Goal: Transaction & Acquisition: Purchase product/service

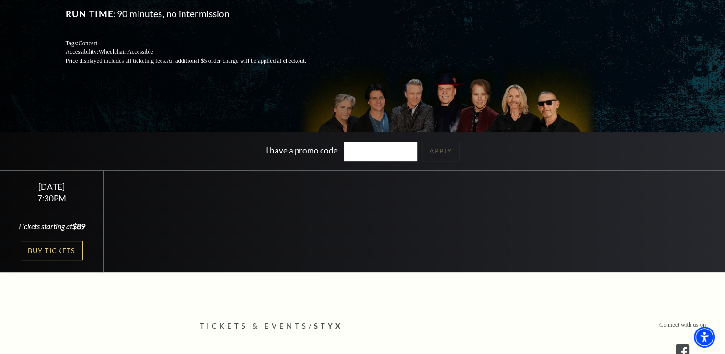
scroll to position [148, 0]
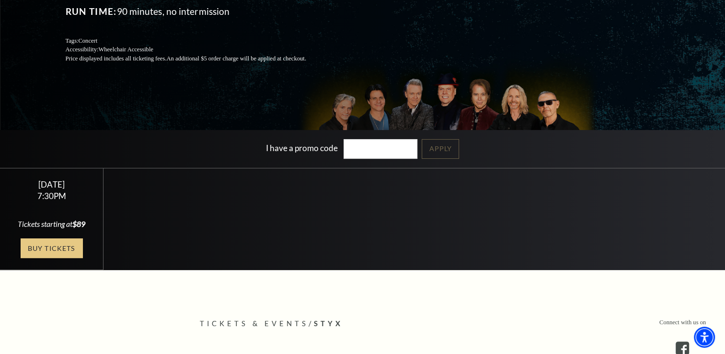
click at [55, 252] on link "Buy Tickets" at bounding box center [52, 248] width 62 height 20
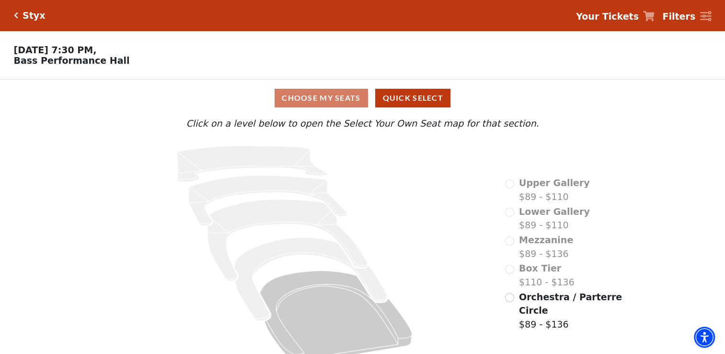
click at [305, 103] on div "Choose My Seats Quick Select" at bounding box center [363, 98] width 544 height 19
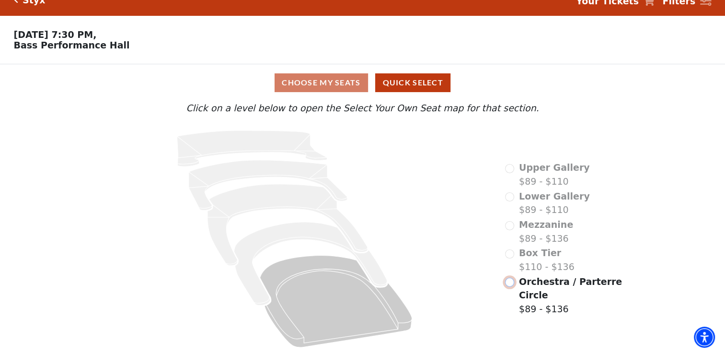
click at [508, 285] on input "Orchestra / Parterre Circle$89 - $136\a" at bounding box center [509, 281] width 9 height 9
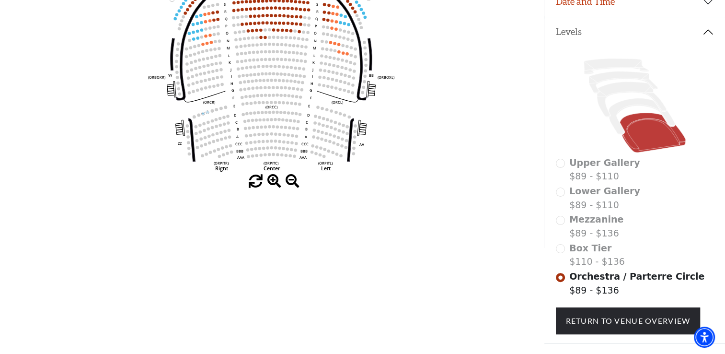
scroll to position [219, 0]
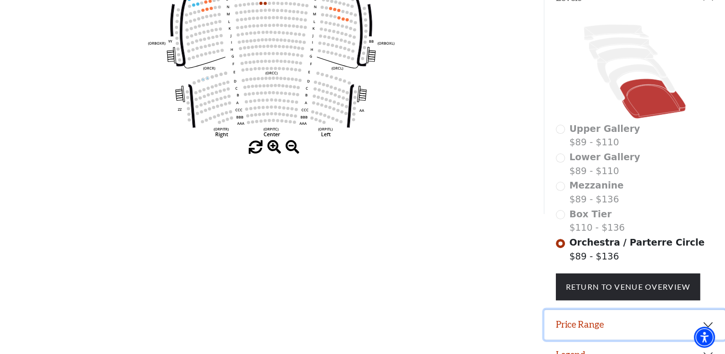
click at [576, 329] on button "Price Range" at bounding box center [634, 325] width 181 height 30
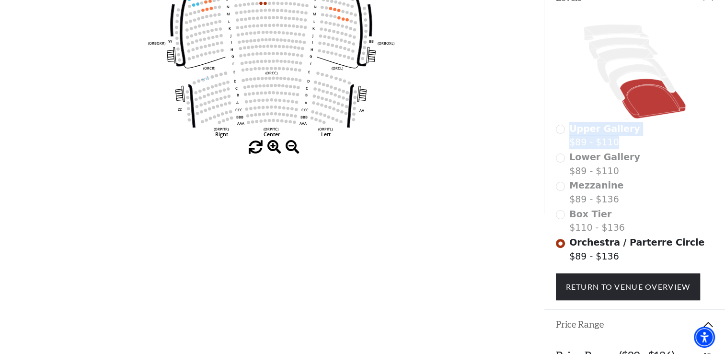
drag, startPoint x: 722, startPoint y: 149, endPoint x: 724, endPoint y: 120, distance: 28.8
click at [275, 95] on icon "Left (ORPITL) Right (ORPITR) Center (ORPITC) ZZ AA YY BB ZA ZA (ORCL) (ORCR) (O…" at bounding box center [271, 18] width 489 height 243
click at [276, 149] on span at bounding box center [274, 147] width 14 height 14
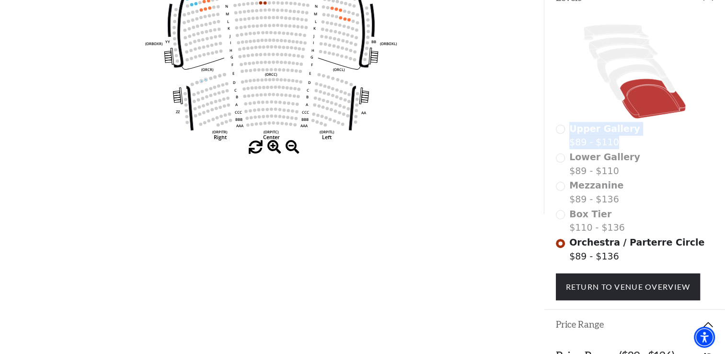
click at [276, 149] on span at bounding box center [274, 147] width 14 height 14
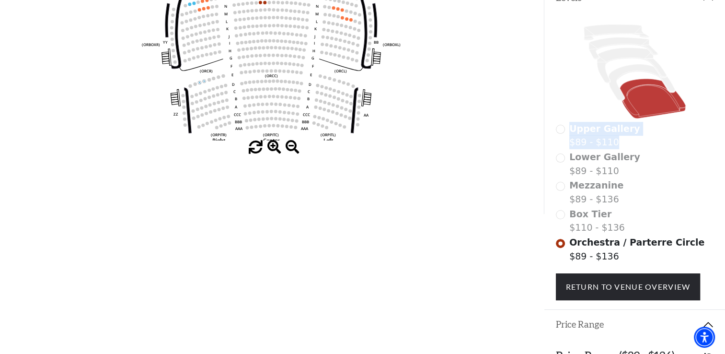
click at [276, 149] on span at bounding box center [274, 147] width 14 height 14
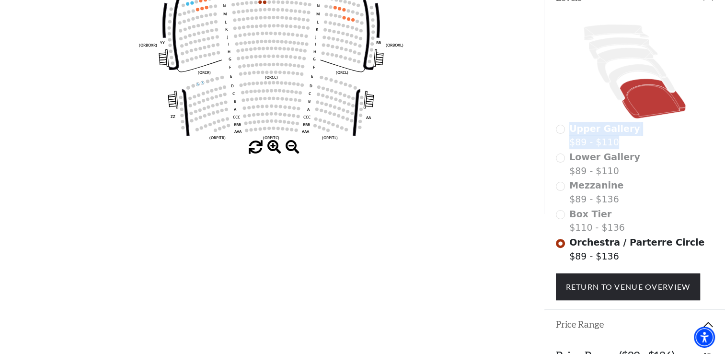
click at [276, 149] on span at bounding box center [274, 147] width 14 height 14
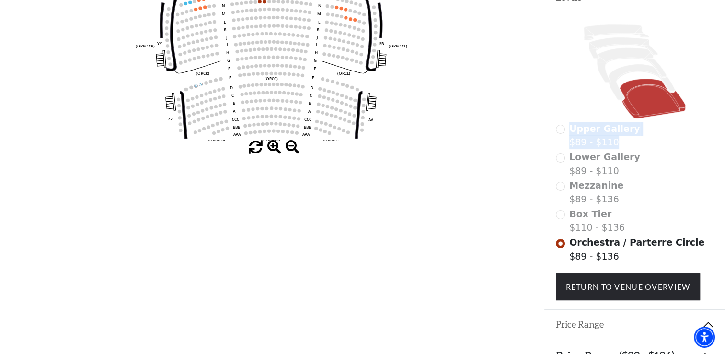
click at [276, 149] on span at bounding box center [274, 147] width 14 height 14
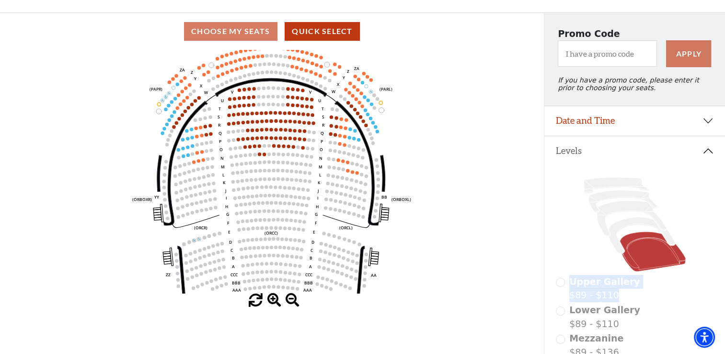
scroll to position [66, 0]
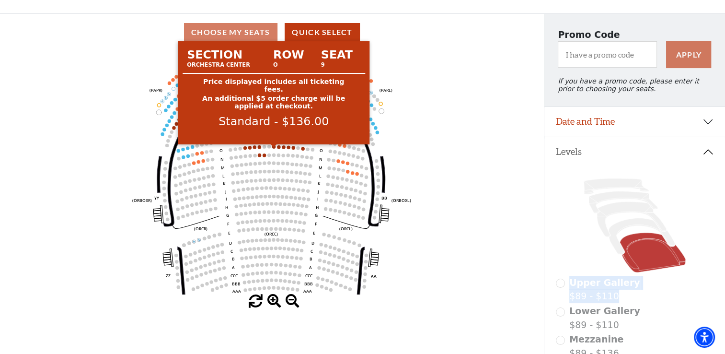
click at [464, 107] on icon "Left (ORPITL) Right (ORPITR) Center (ORPITC) ZZ AA YY BB ZA ZA (ORCL) (ORCR) (O…" at bounding box center [271, 172] width 489 height 243
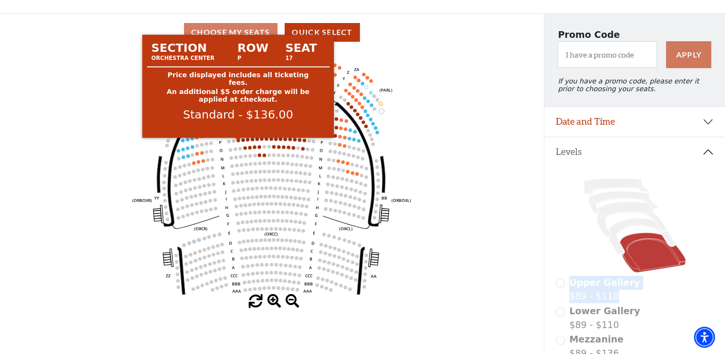
click at [237, 142] on circle at bounding box center [237, 139] width 3 height 3
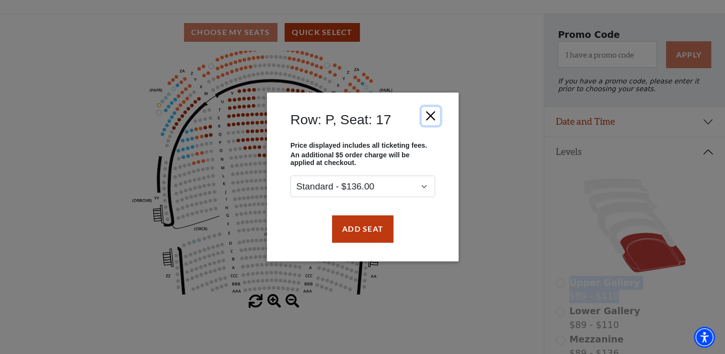
click at [430, 117] on button "Close" at bounding box center [430, 116] width 18 height 18
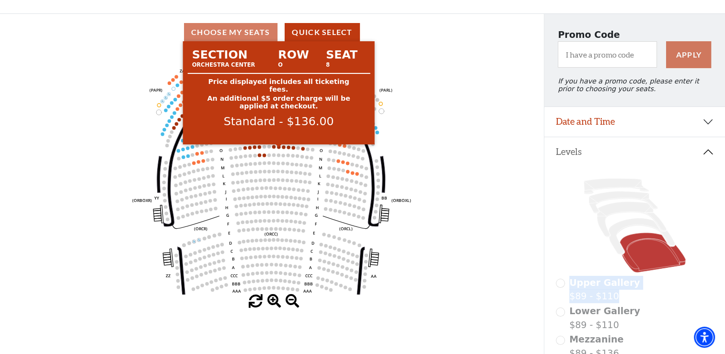
click at [273, 145] on icon "Left (ORPITL) Right (ORPITR) Center (ORPITC) ZZ AA YY BB ZA ZA (ORCL) (ORCR) (O…" at bounding box center [271, 172] width 489 height 243
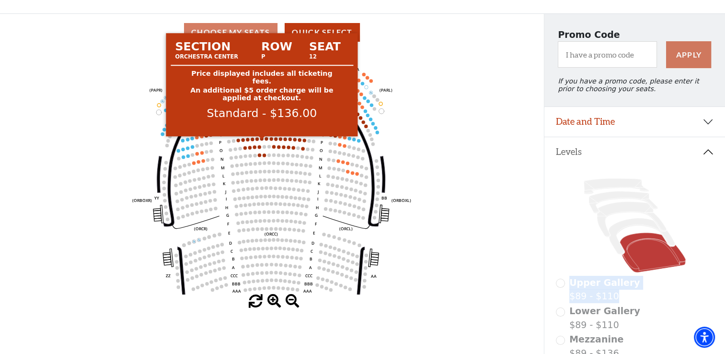
click at [262, 140] on circle at bounding box center [261, 138] width 3 height 3
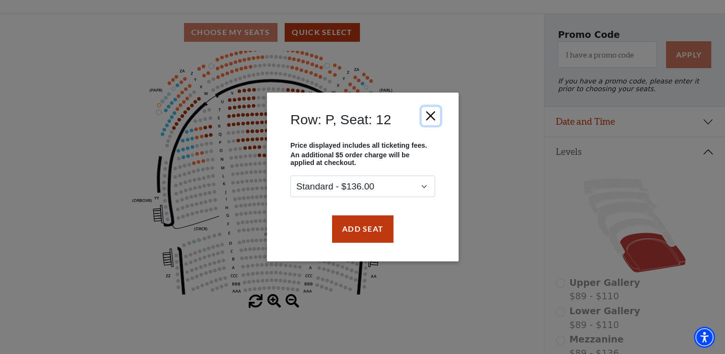
drag, startPoint x: 262, startPoint y: 143, endPoint x: 430, endPoint y: 115, distance: 169.9
click at [430, 115] on button "Close" at bounding box center [430, 116] width 18 height 18
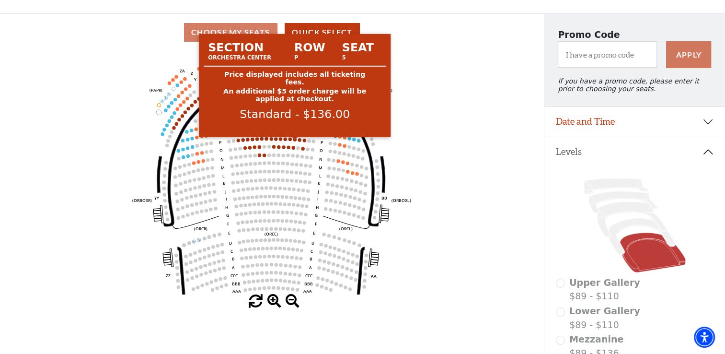
click at [295, 141] on circle at bounding box center [294, 139] width 3 height 3
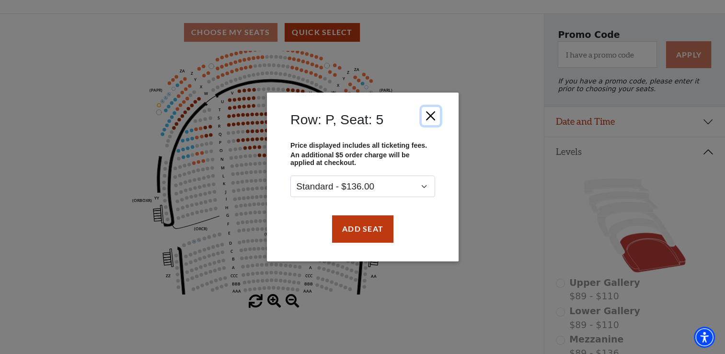
click at [432, 110] on button "Close" at bounding box center [430, 116] width 18 height 18
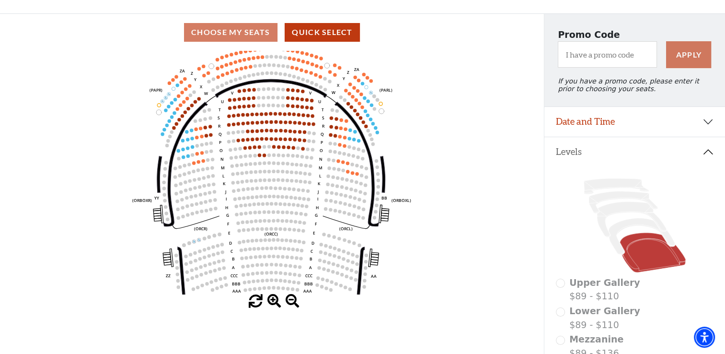
click at [253, 137] on icon "Left (ORPITL) Right (ORPITR) Center (ORPITC) ZZ AA YY BB ZA ZA (ORCL) (ORCR) (O…" at bounding box center [271, 172] width 489 height 243
click at [256, 139] on icon "Left (ORPITL) Right (ORPITR) Center (ORPITC) ZZ AA YY BB ZA ZA (ORCL) (ORCR) (O…" at bounding box center [271, 172] width 489 height 243
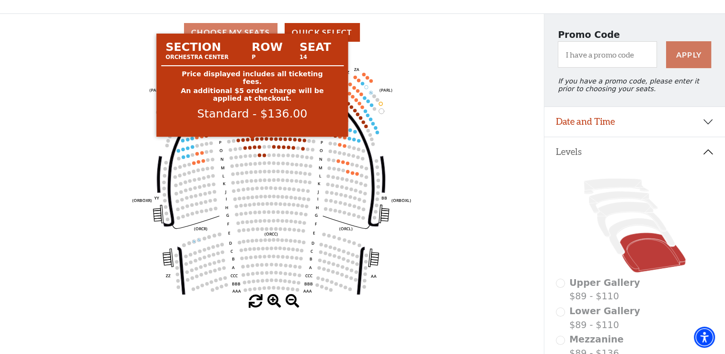
click at [251, 141] on circle at bounding box center [252, 139] width 3 height 3
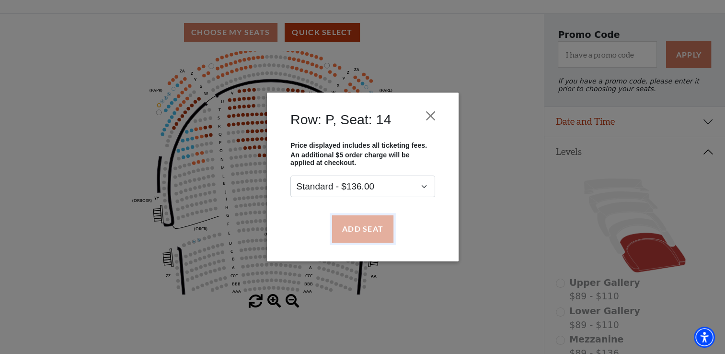
click at [379, 231] on button "Add Seat" at bounding box center [362, 228] width 61 height 27
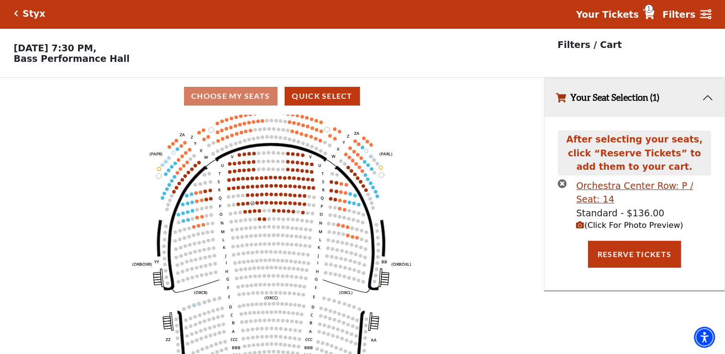
scroll to position [0, 0]
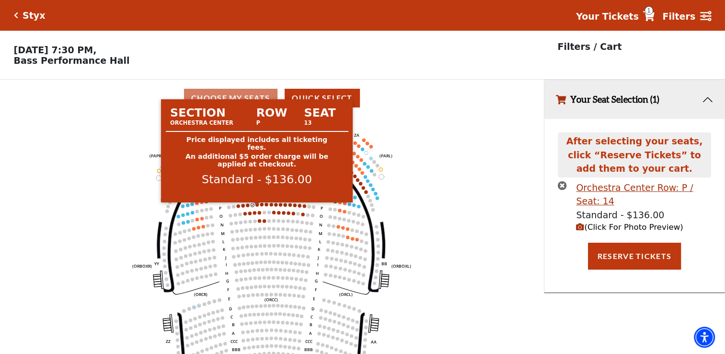
click at [257, 206] on circle at bounding box center [256, 204] width 3 height 3
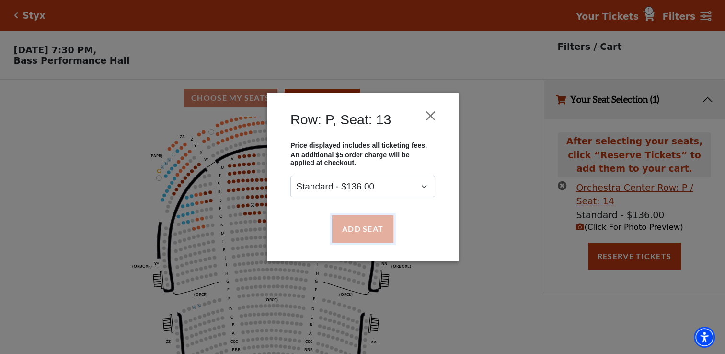
click at [371, 235] on button "Add Seat" at bounding box center [362, 228] width 61 height 27
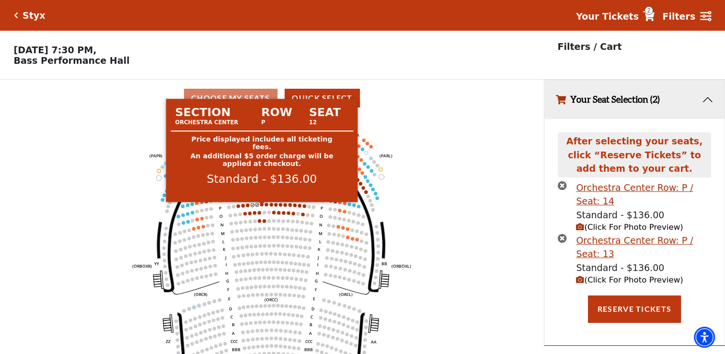
click at [262, 206] on circle at bounding box center [261, 204] width 3 height 3
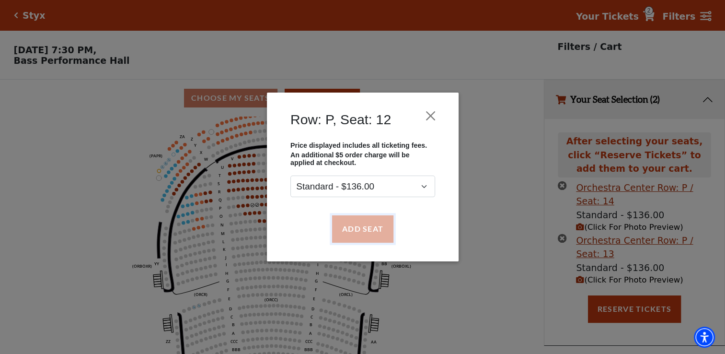
click at [345, 227] on button "Add Seat" at bounding box center [362, 228] width 61 height 27
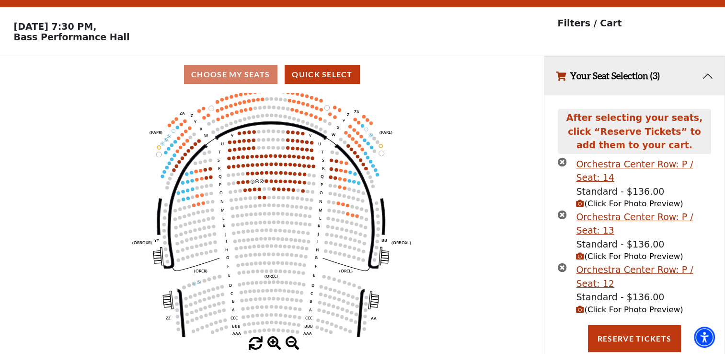
scroll to position [24, 0]
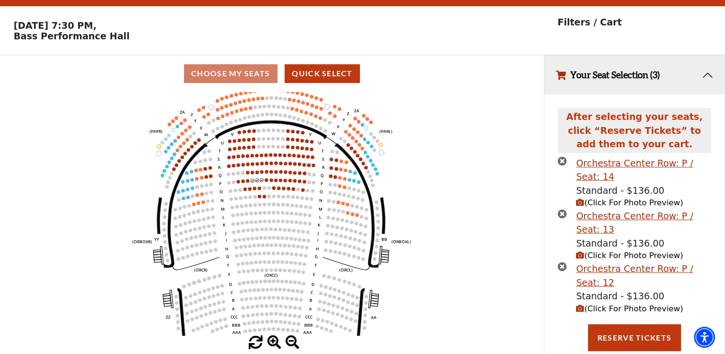
click at [270, 185] on icon "Left (ORPITL) Right (ORPITR) Center (ORPITC) ZZ AA YY BB ZA ZA (ORCL) (ORCR) (O…" at bounding box center [271, 213] width 489 height 243
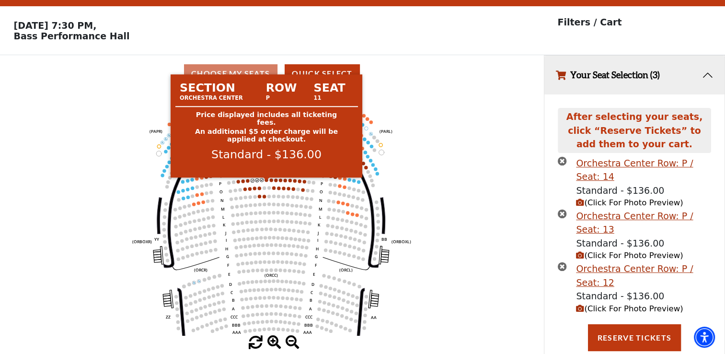
click at [265, 182] on circle at bounding box center [265, 179] width 3 height 3
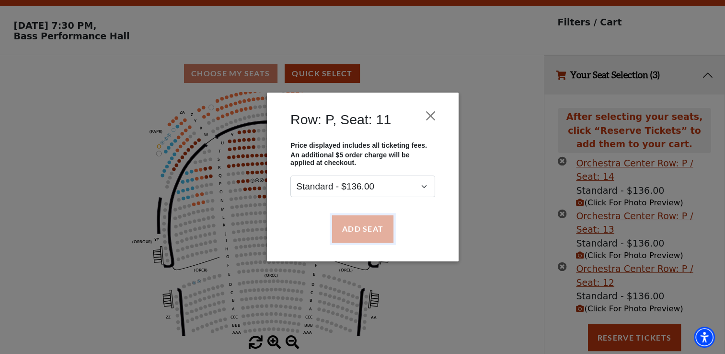
click at [350, 229] on button "Add Seat" at bounding box center [362, 228] width 61 height 27
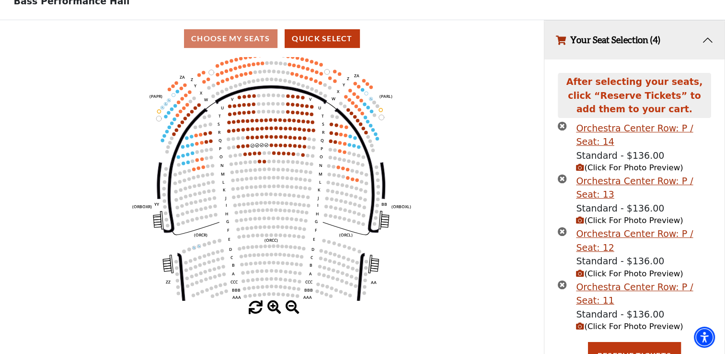
scroll to position [77, 0]
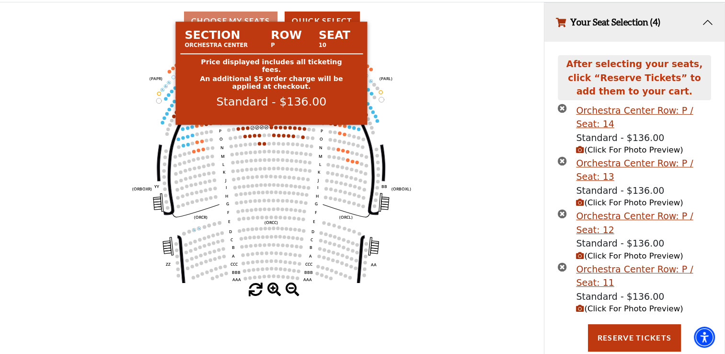
click at [272, 129] on circle at bounding box center [270, 127] width 3 height 3
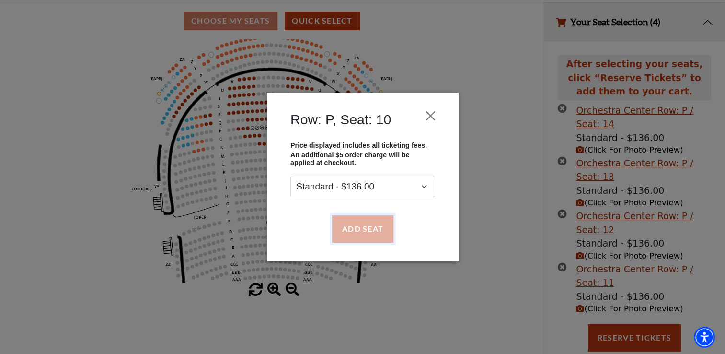
click at [351, 232] on button "Add Seat" at bounding box center [362, 228] width 61 height 27
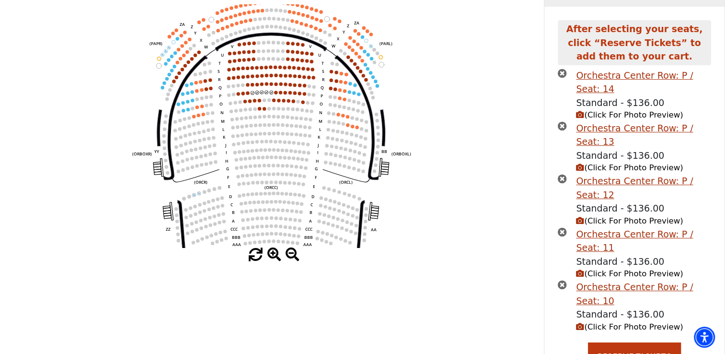
scroll to position [130, 0]
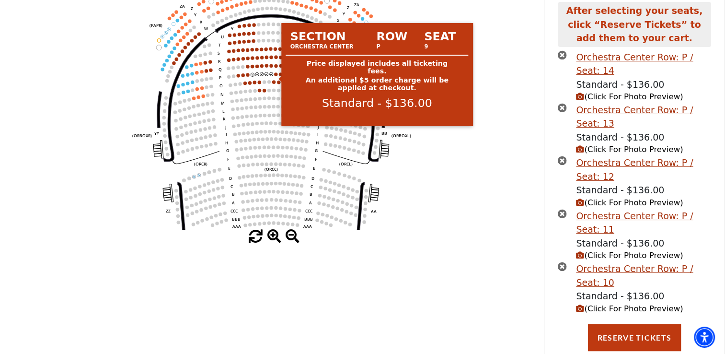
click at [276, 76] on circle at bounding box center [275, 73] width 3 height 3
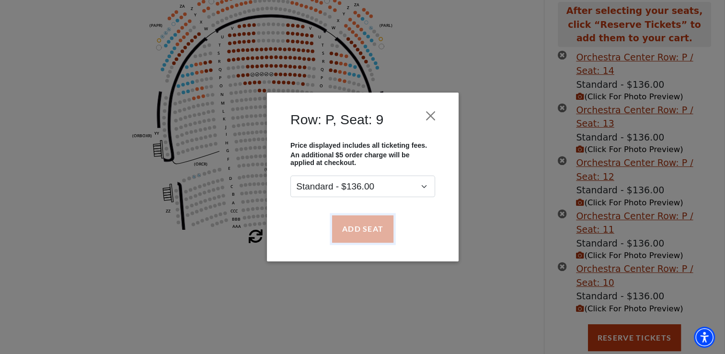
click at [364, 237] on button "Add Seat" at bounding box center [362, 228] width 61 height 27
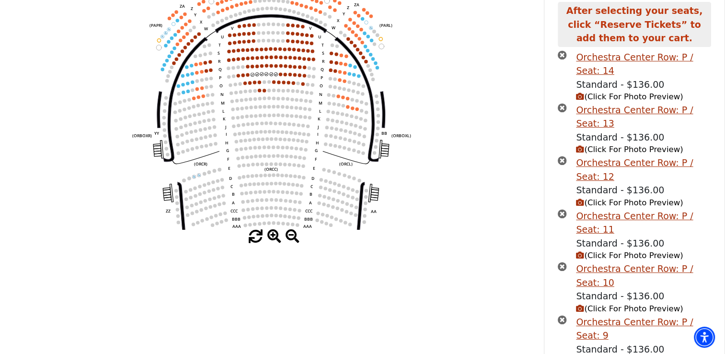
scroll to position [169, 0]
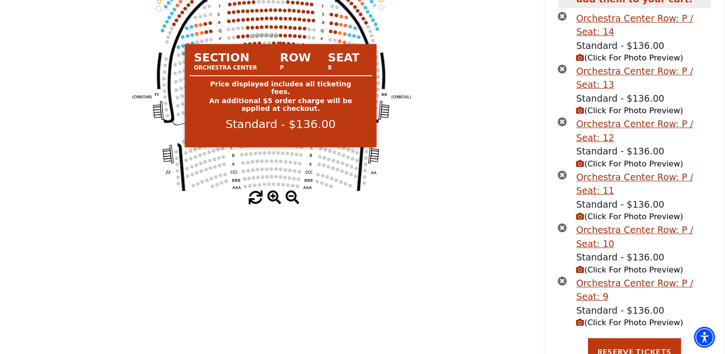
click at [280, 37] on circle at bounding box center [280, 35] width 3 height 3
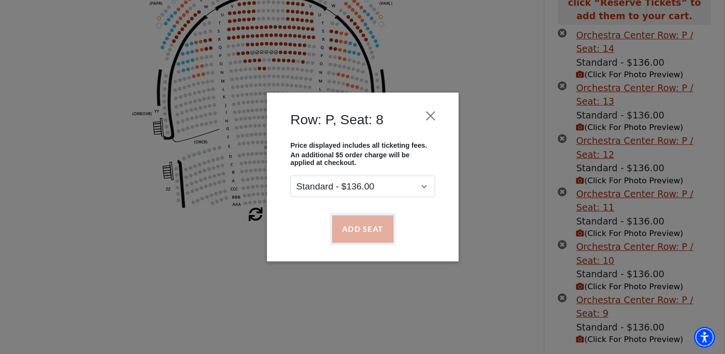
scroll to position [152, 0]
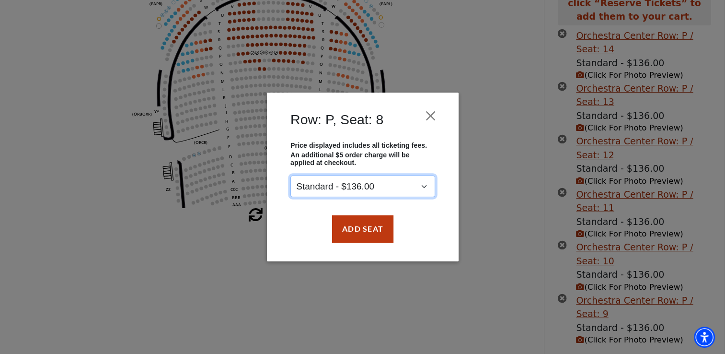
drag, startPoint x: 356, startPoint y: 220, endPoint x: 323, endPoint y: 194, distance: 41.6
click at [323, 194] on select "Standard - $136.00" at bounding box center [362, 187] width 145 height 22
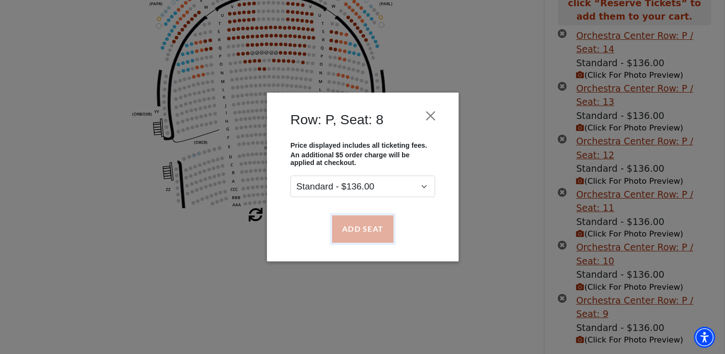
click at [353, 233] on button "Add Seat" at bounding box center [362, 228] width 61 height 27
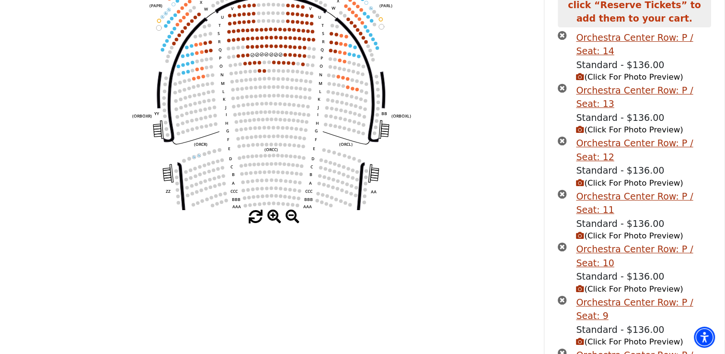
scroll to position [148, 0]
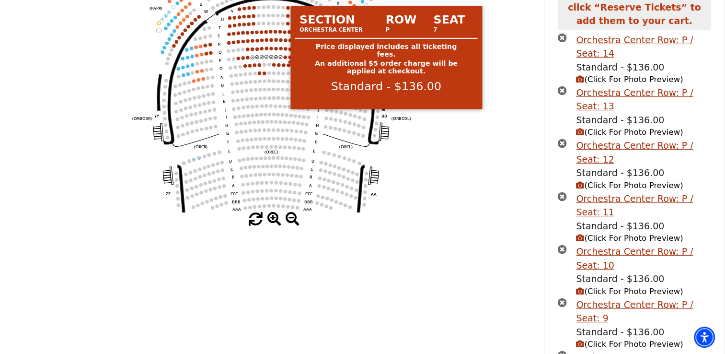
click at [286, 58] on circle at bounding box center [284, 56] width 3 height 3
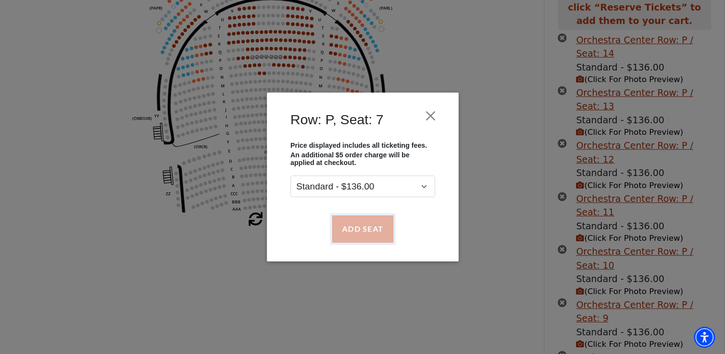
click at [370, 233] on button "Add Seat" at bounding box center [362, 228] width 61 height 27
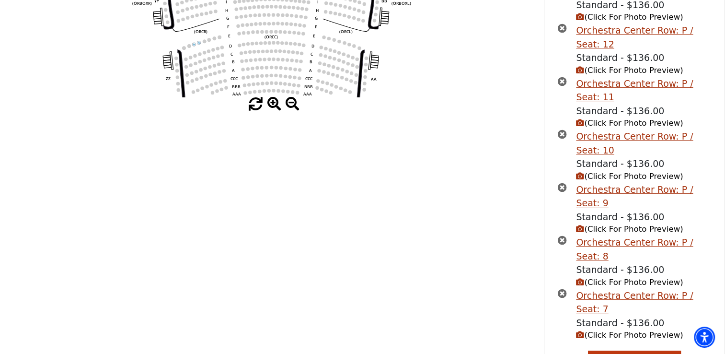
scroll to position [271, 0]
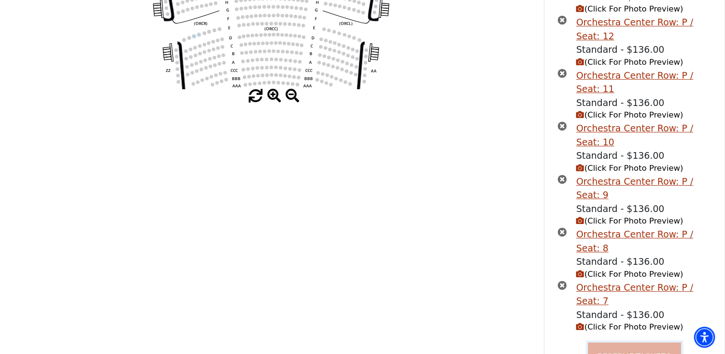
click at [644, 342] on button "Reserve Tickets" at bounding box center [634, 355] width 93 height 27
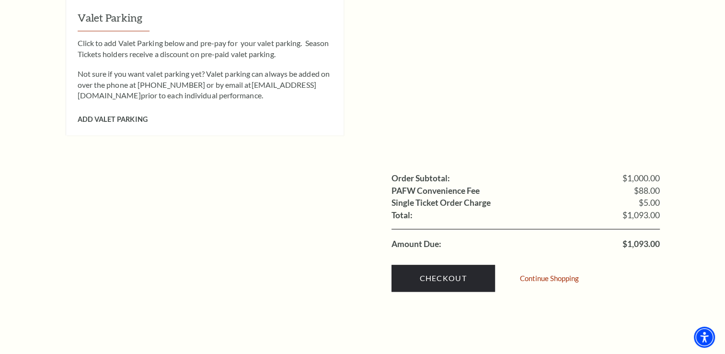
scroll to position [1093, 0]
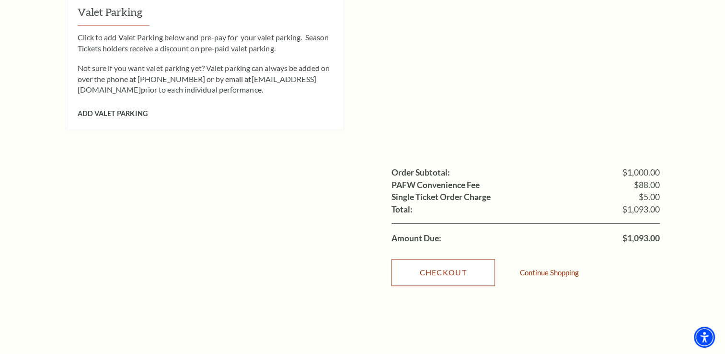
click at [452, 262] on link "Checkout" at bounding box center [442, 272] width 103 height 27
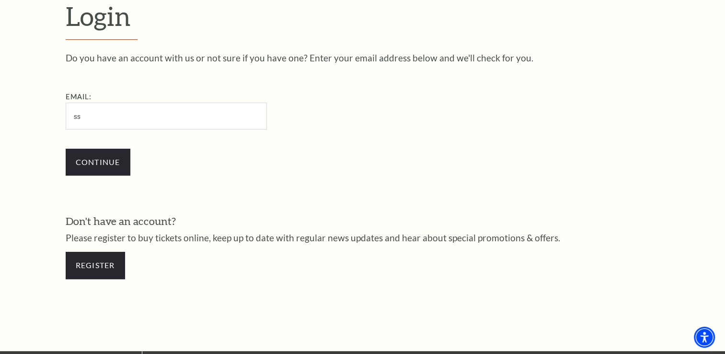
type input "sshankle53@gmail.com"
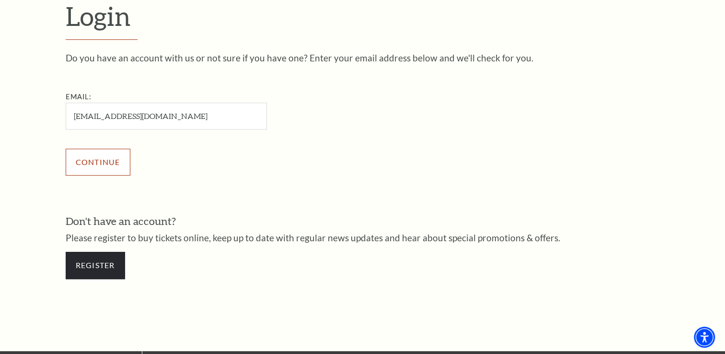
click at [127, 160] on input "Continue" at bounding box center [98, 162] width 65 height 27
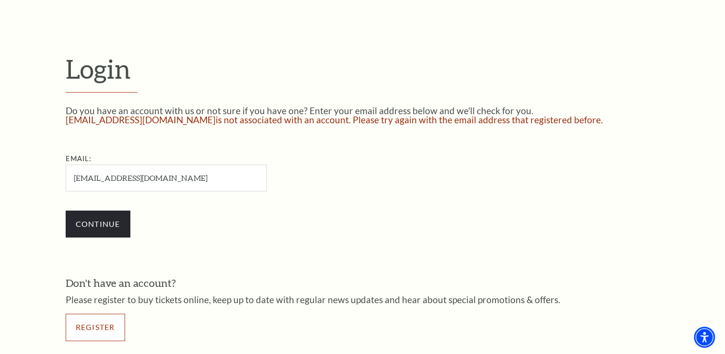
click at [88, 324] on link "Register" at bounding box center [95, 326] width 59 height 27
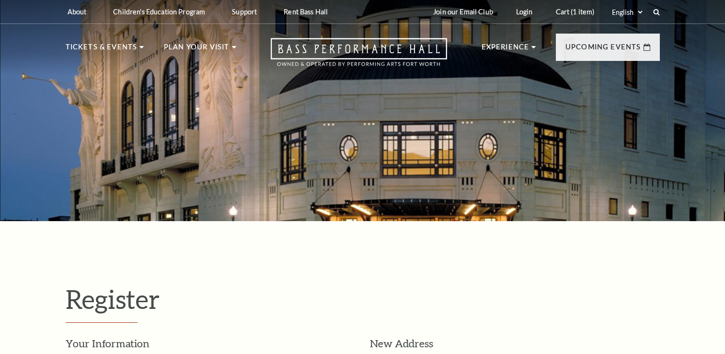
select select "1"
select select "TX"
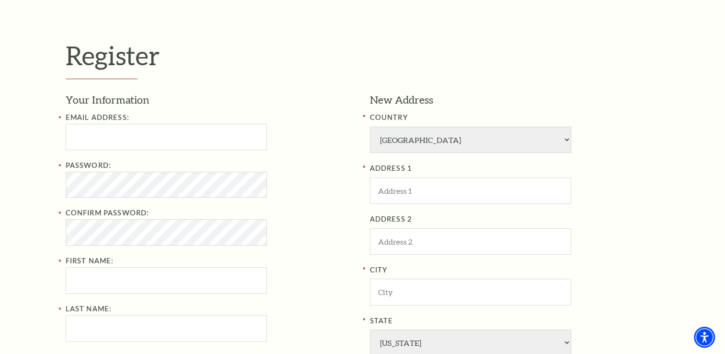
scroll to position [275, 0]
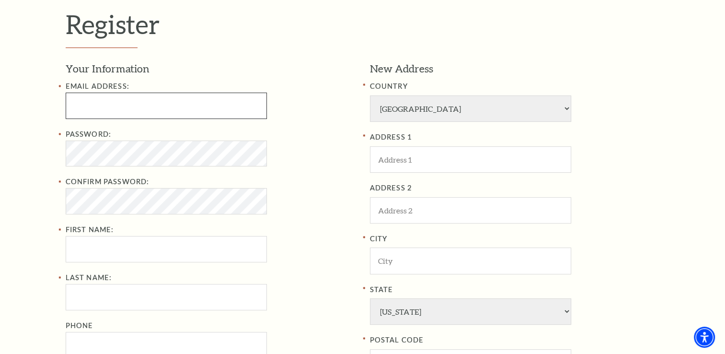
click at [135, 103] on input "Email Address:" at bounding box center [166, 105] width 201 height 26
type input "sshankle53@gmail.com"
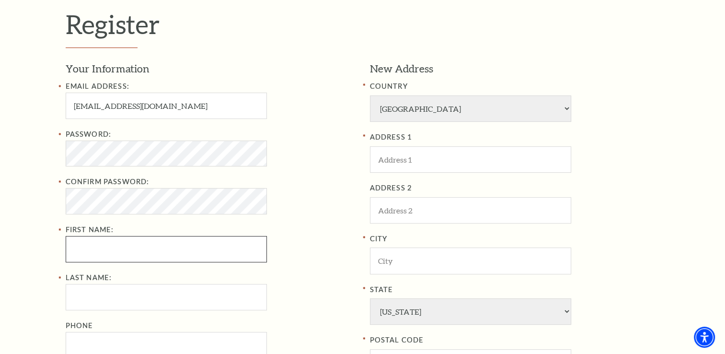
type input "steve"
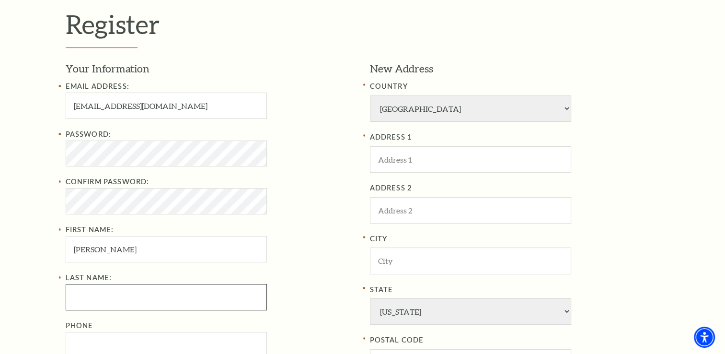
type input "Shankle"
type input "9723101959"
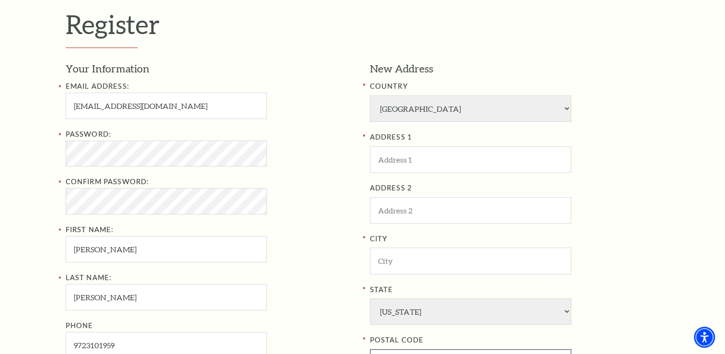
type input "75093"
type input "972-310-1959"
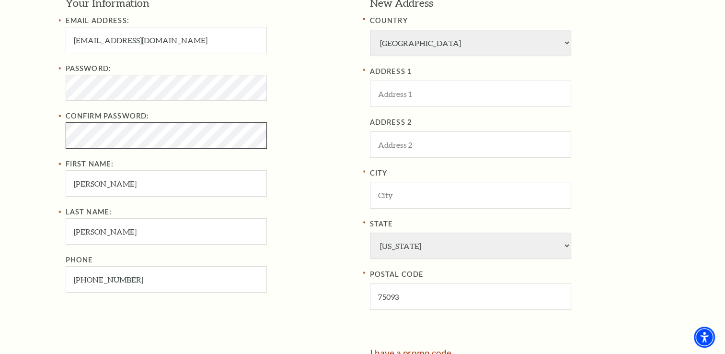
scroll to position [365, 0]
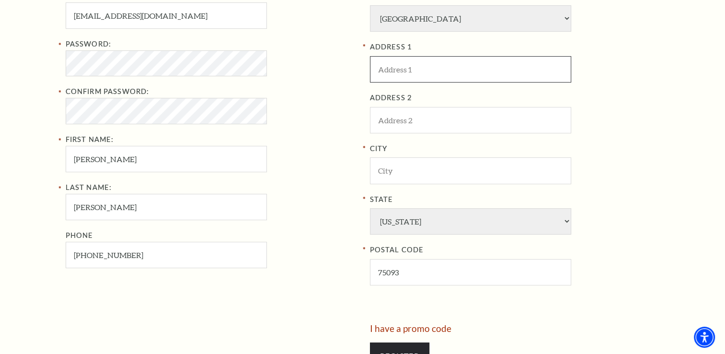
click at [458, 70] on input "ADDRESS 1" at bounding box center [470, 69] width 201 height 26
type input "5120 Corinthian Bay Dr"
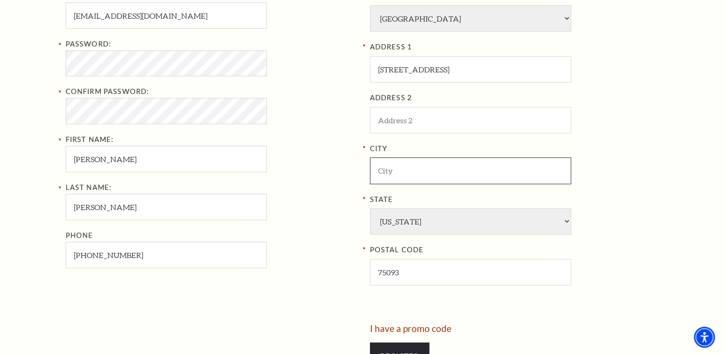
type input "Plano"
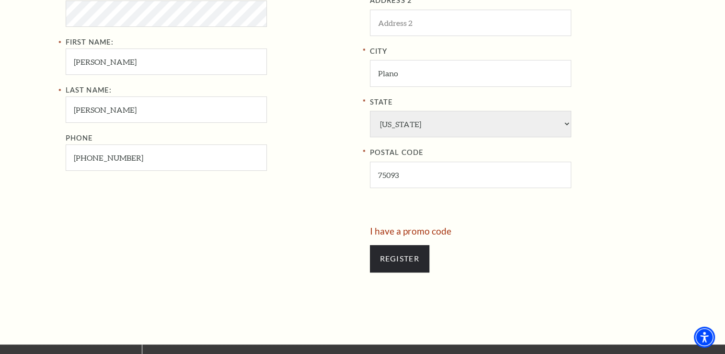
scroll to position [506, 0]
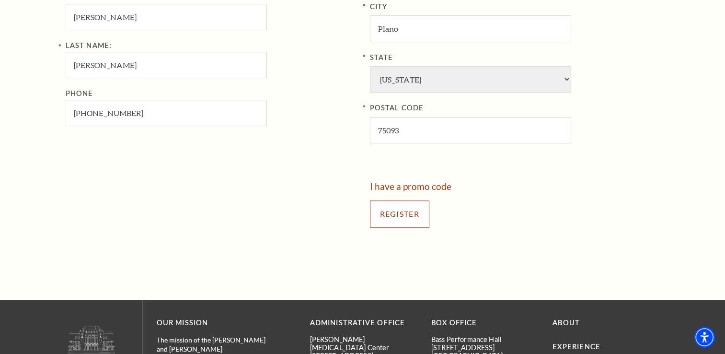
click at [408, 215] on input "Register" at bounding box center [399, 213] width 59 height 27
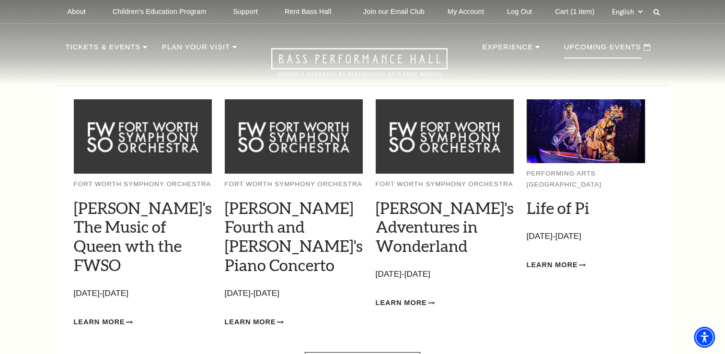
click at [588, 51] on p "Upcoming Events" at bounding box center [602, 49] width 77 height 17
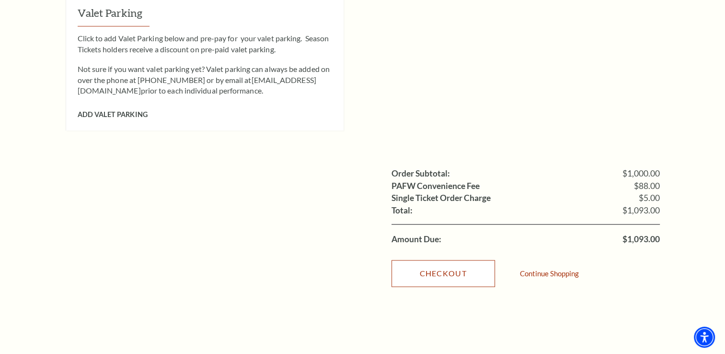
click at [444, 260] on link "Checkout" at bounding box center [442, 273] width 103 height 27
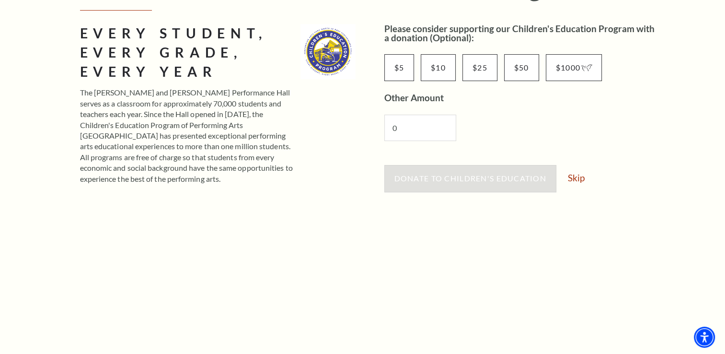
scroll to position [157, 0]
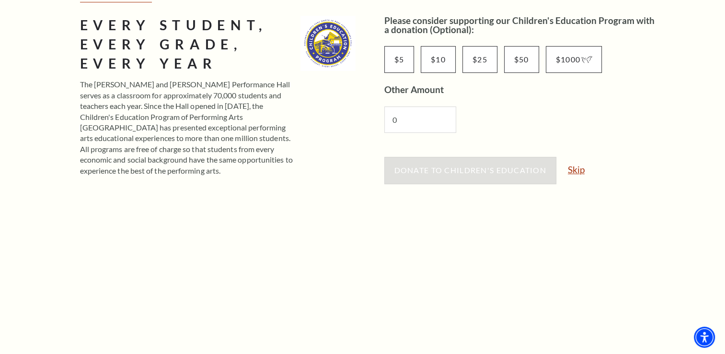
click at [576, 171] on link "Skip" at bounding box center [576, 169] width 17 height 9
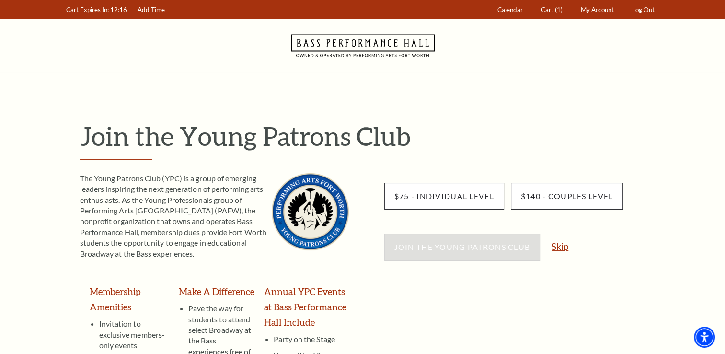
click at [561, 247] on link "Skip" at bounding box center [560, 245] width 17 height 9
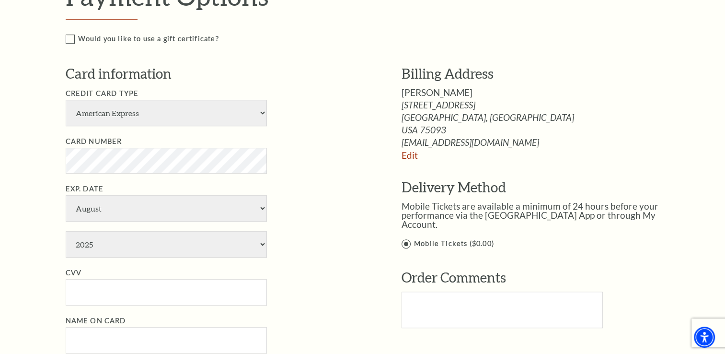
scroll to position [743, 0]
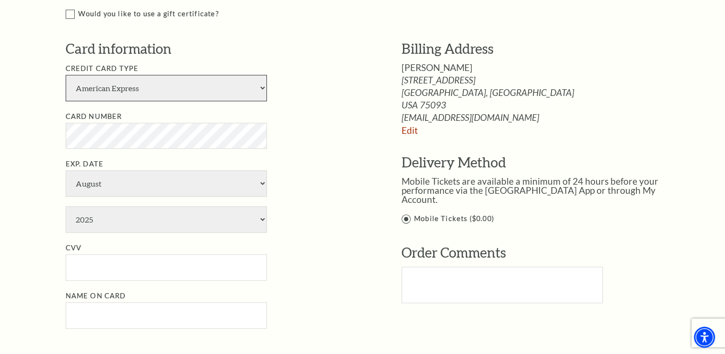
click at [259, 88] on select "American Express Visa Master Card Discover" at bounding box center [166, 88] width 201 height 26
select select "25"
click at [66, 75] on select "American Express Visa Master Card Discover" at bounding box center [166, 88] width 201 height 26
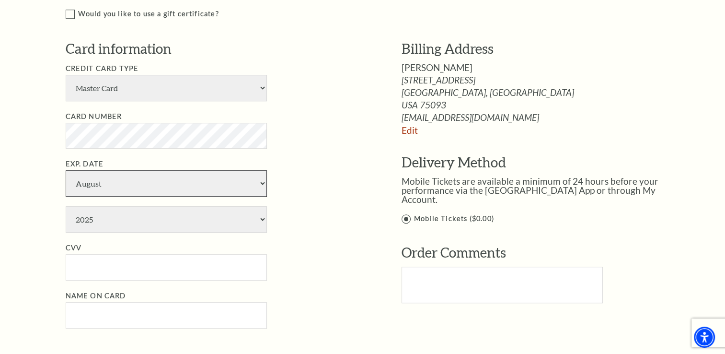
click at [136, 184] on select "January February March April May June July August September October November De…" at bounding box center [166, 183] width 201 height 26
select select "11"
click at [66, 170] on select "January February March April May June July August September October November De…" at bounding box center [166, 183] width 201 height 26
click at [129, 266] on input "CVV" at bounding box center [166, 267] width 201 height 26
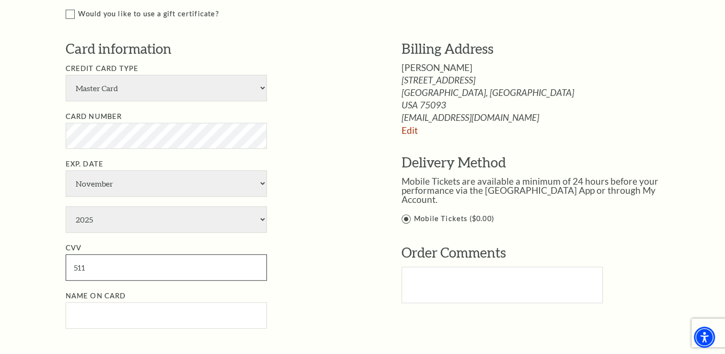
type input "511"
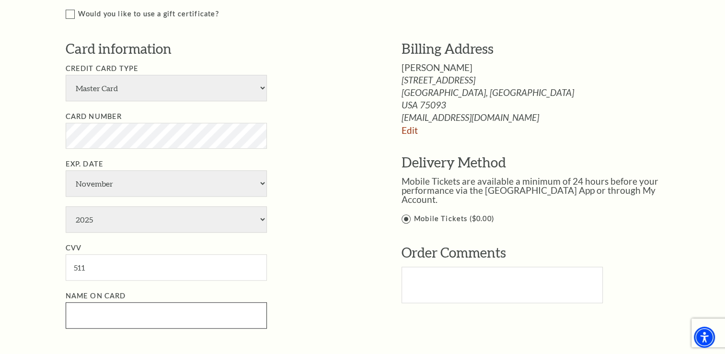
click at [112, 308] on input "Name on Card" at bounding box center [166, 315] width 201 height 26
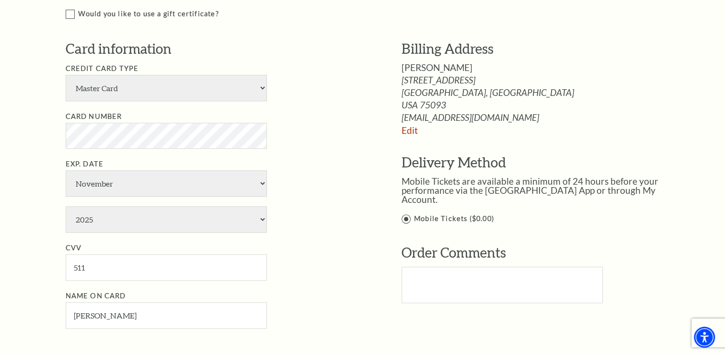
drag, startPoint x: 90, startPoint y: 328, endPoint x: 85, endPoint y: 312, distance: 16.1
click at [85, 312] on div "Card information Credit Card Type American Express Visa Master Card Discover Ca…" at bounding box center [219, 188] width 307 height 299
click at [85, 312] on input "steve Shankle" at bounding box center [166, 315] width 201 height 26
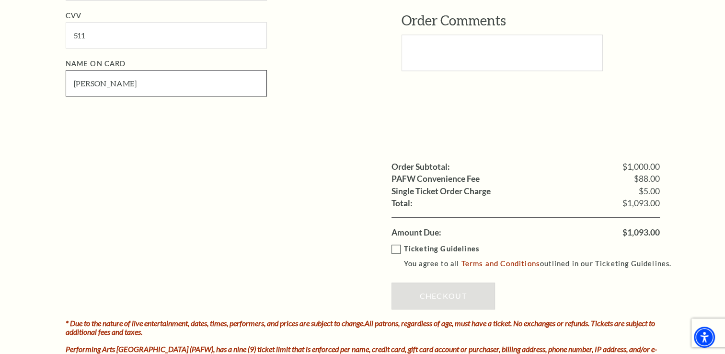
scroll to position [1016, 0]
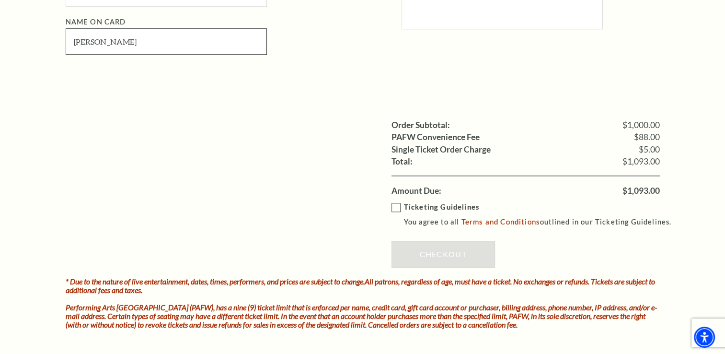
type input "Steve Shankle"
click at [398, 207] on label "Ticketing Guidelines You agree to all Terms and Conditions outlined in our Tick…" at bounding box center [535, 214] width 289 height 26
click at [0, 0] on input "Ticketing Guidelines You agree to all Terms and Conditions outlined in our Tick…" at bounding box center [0, 0] width 0 height 0
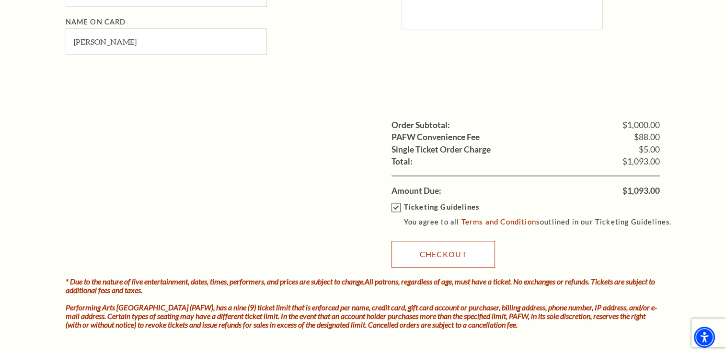
click at [444, 251] on link "Checkout" at bounding box center [442, 254] width 103 height 27
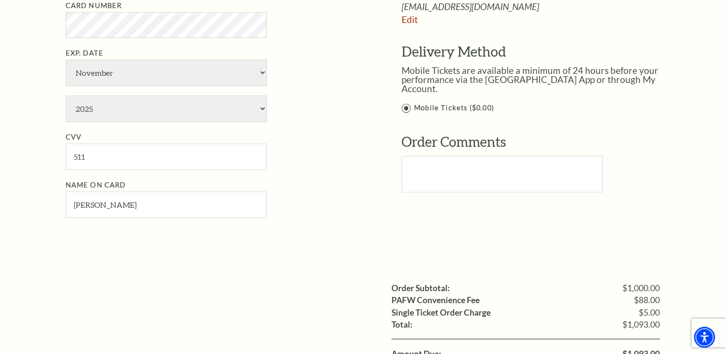
scroll to position [849, 0]
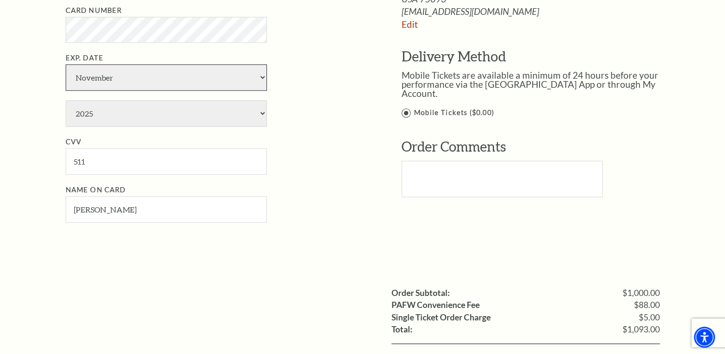
click at [261, 76] on select "January February March April May June July August September October November De…" at bounding box center [166, 77] width 201 height 26
click at [66, 64] on select "January February March April May June July August September October November De…" at bounding box center [166, 77] width 201 height 26
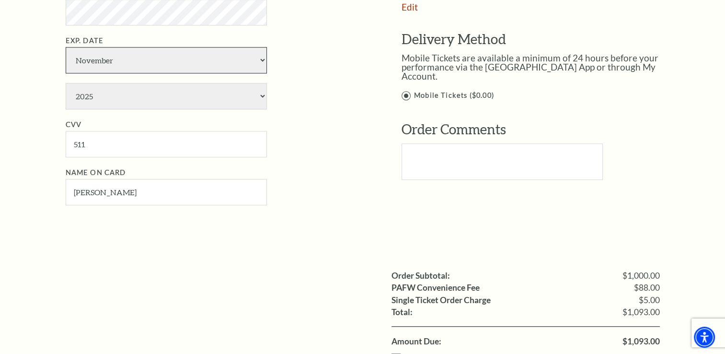
scroll to position [875, 0]
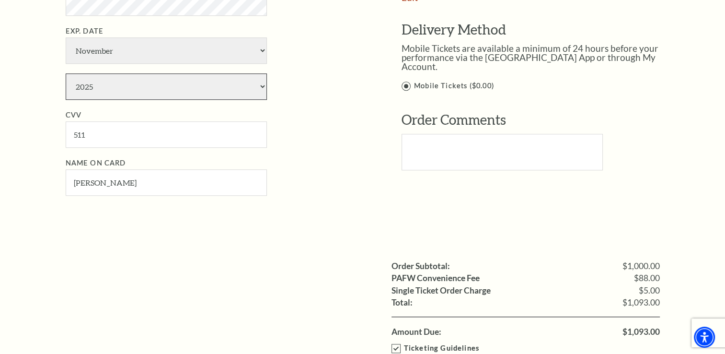
click at [171, 85] on select "2025 2026 2027 2028 2029 2030 2031 2032 2033 2034" at bounding box center [166, 86] width 201 height 26
select select "2026"
click at [66, 73] on select "2025 2026 2027 2028 2029 2030 2031 2032 2033 2034" at bounding box center [166, 86] width 201 height 26
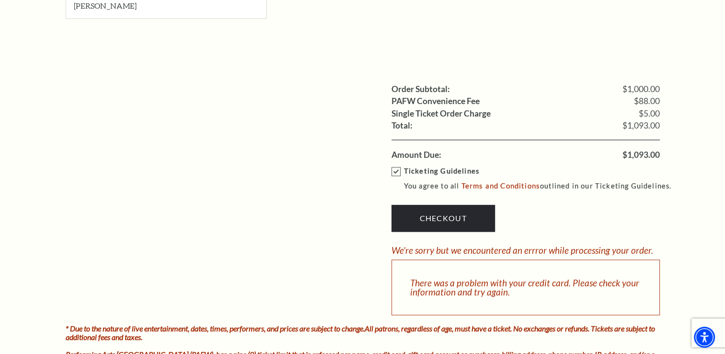
scroll to position [1168, 0]
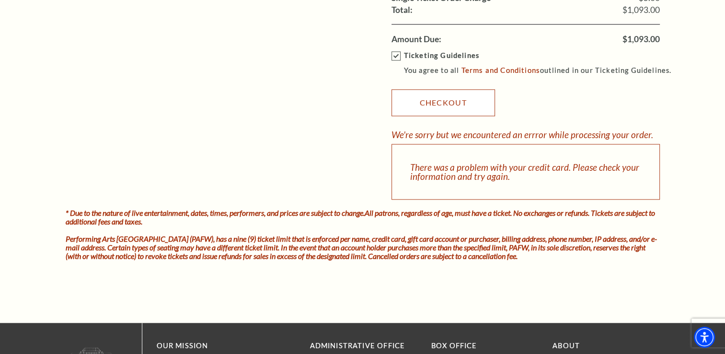
click at [466, 97] on link "Checkout" at bounding box center [442, 102] width 103 height 27
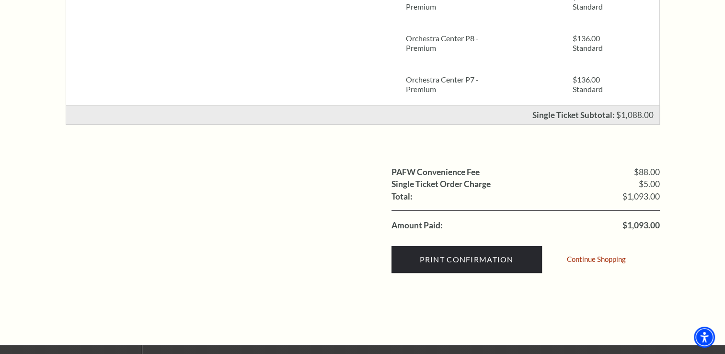
scroll to position [522, 0]
